Goal: Information Seeking & Learning: Find specific page/section

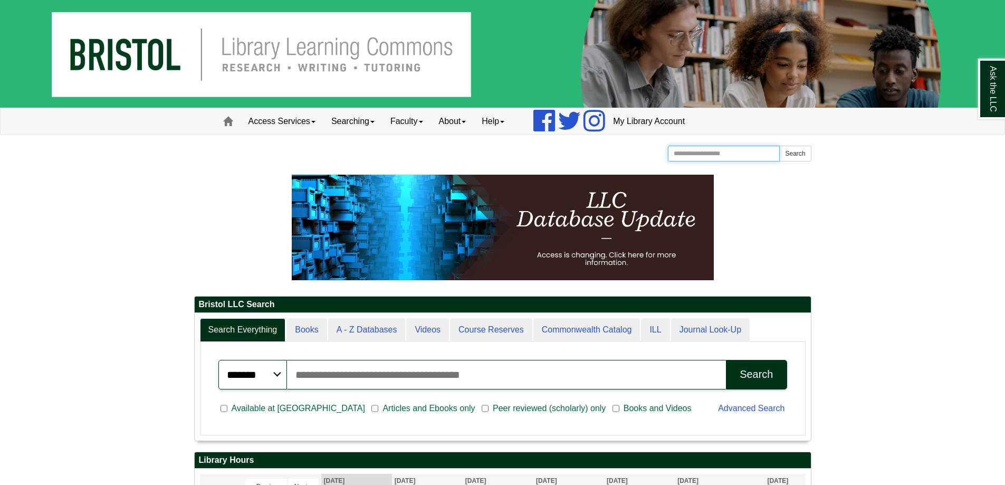
click at [741, 151] on input "Search the Website" at bounding box center [724, 154] width 112 height 16
click at [451, 384] on input "Search articles, books, journals & more" at bounding box center [507, 375] width 440 height 30
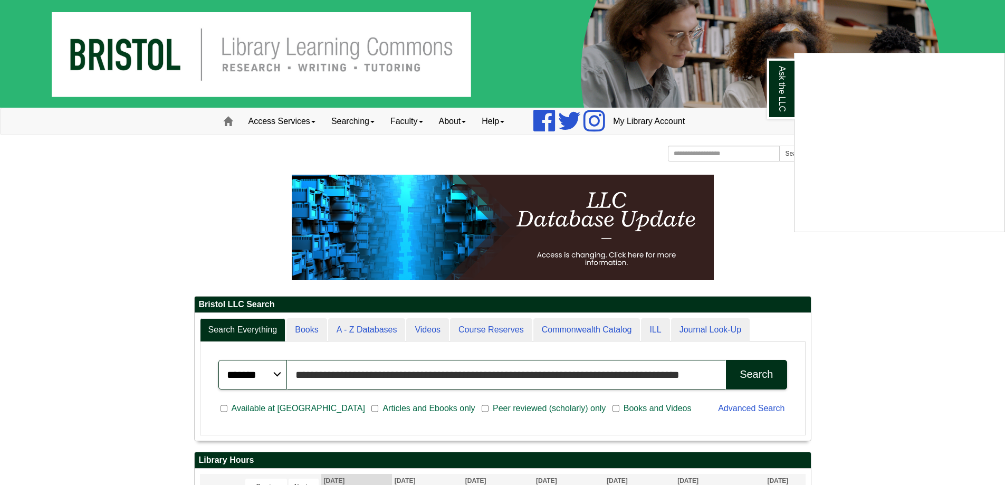
type input "**********"
click at [757, 368] on div "Ask the LLC" at bounding box center [502, 242] width 1005 height 485
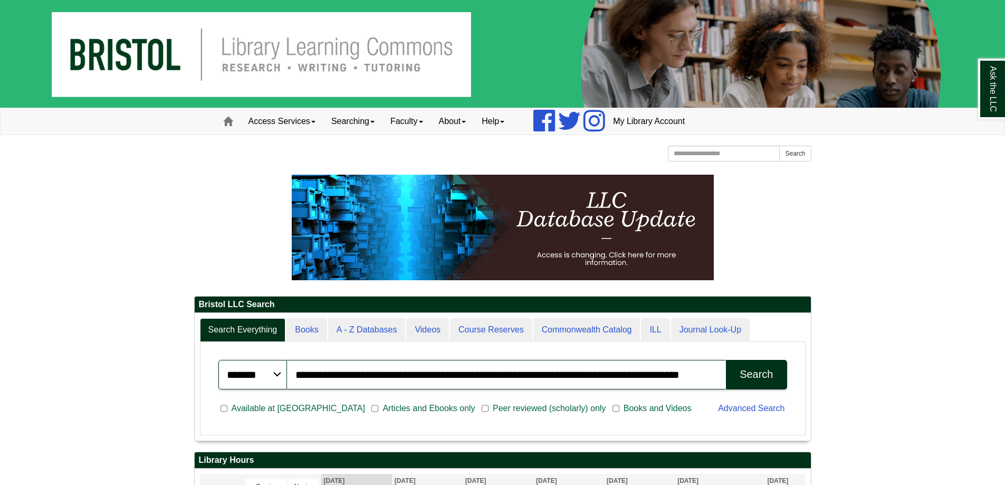
click at [756, 370] on div "Search" at bounding box center [756, 374] width 33 height 12
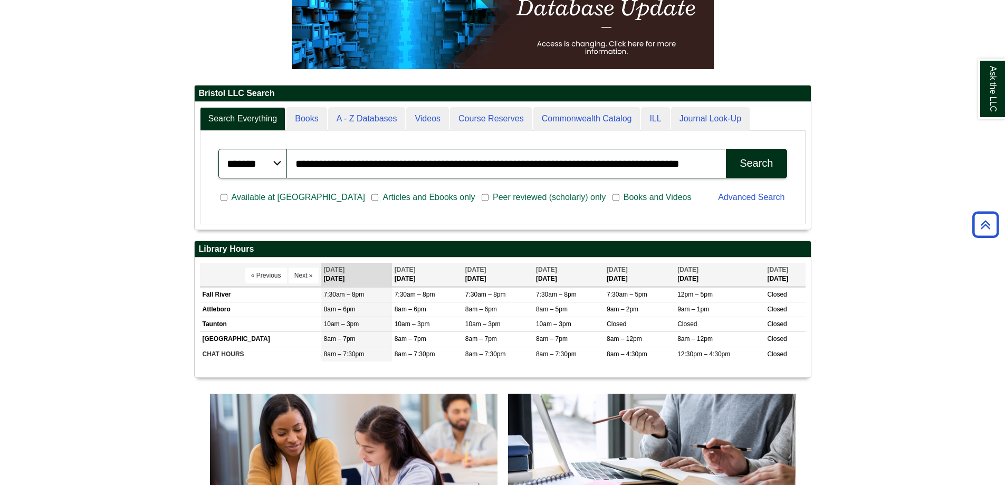
click at [753, 164] on div "Search" at bounding box center [756, 163] width 33 height 12
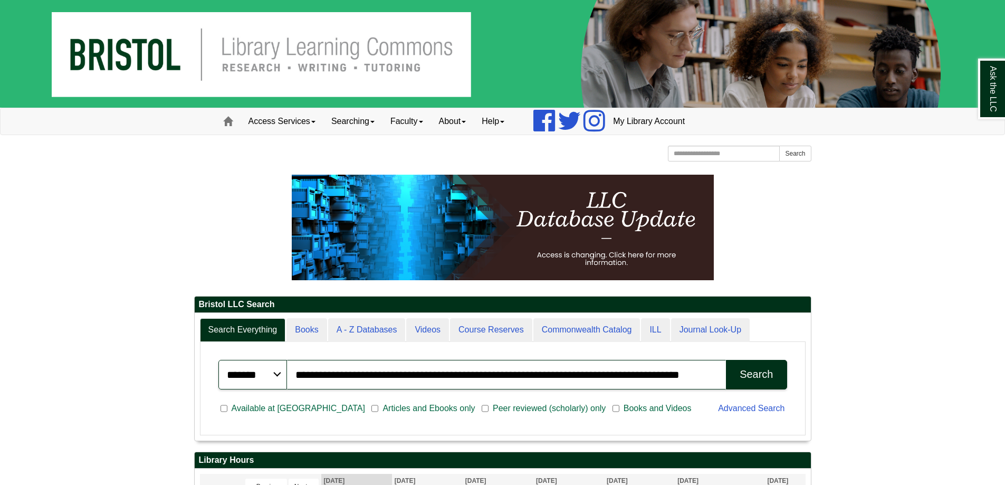
scroll to position [127, 616]
click at [89, 63] on img at bounding box center [502, 54] width 1005 height 108
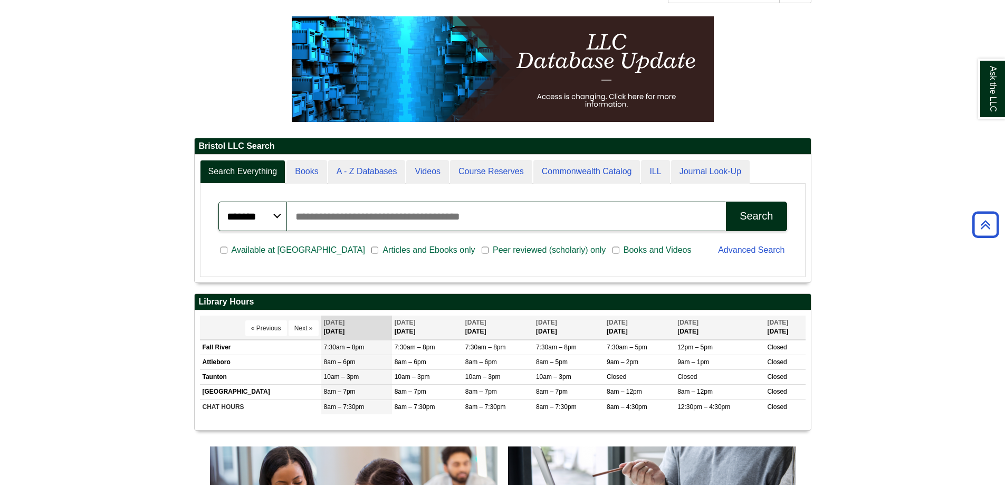
scroll to position [127, 616]
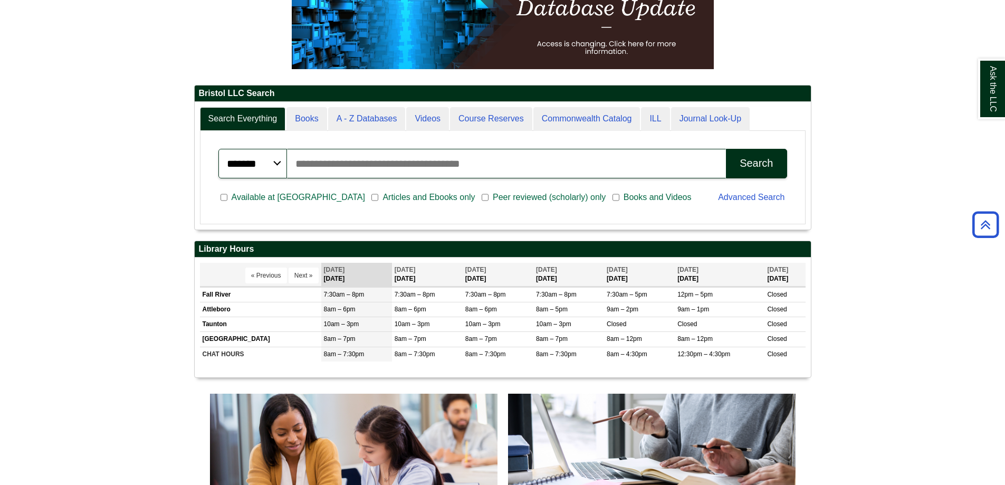
click at [327, 165] on input "Search articles, books, journals & more" at bounding box center [507, 164] width 440 height 30
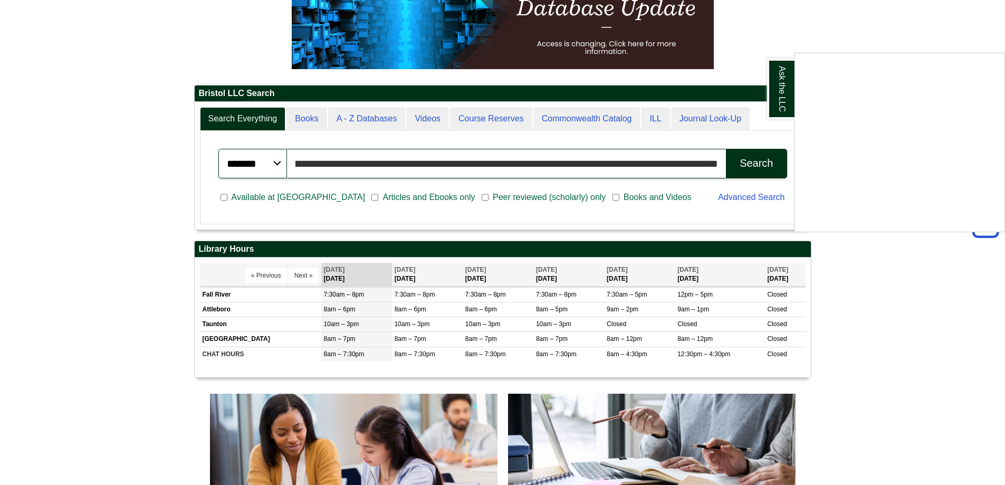
scroll to position [0, 457]
type input "**********"
click at [747, 164] on div "Ask the LLC" at bounding box center [502, 242] width 1005 height 485
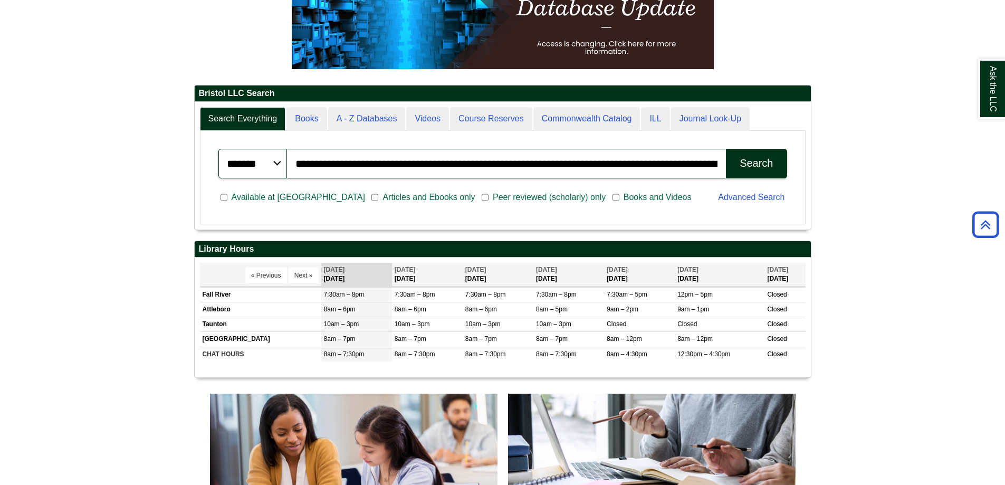
click at [751, 161] on div "Search" at bounding box center [756, 163] width 33 height 12
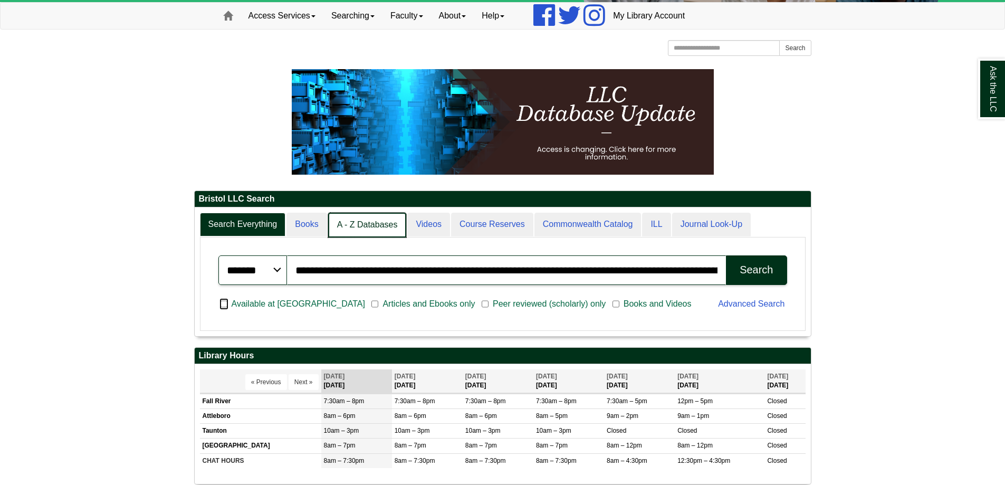
scroll to position [5, 5]
click at [367, 226] on link "A - Z Databases" at bounding box center [367, 225] width 79 height 25
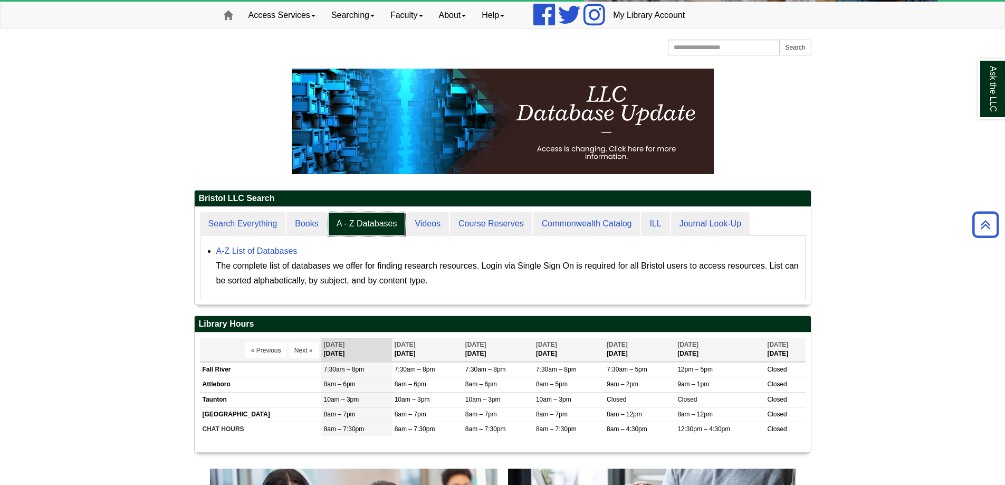
scroll to position [106, 0]
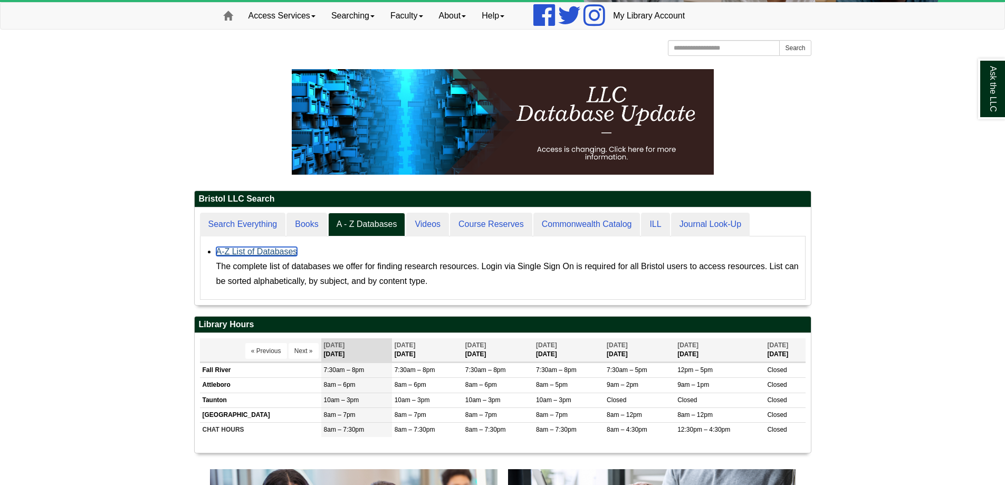
click at [275, 253] on link "A-Z List of Databases" at bounding box center [256, 251] width 81 height 9
